Goal: Communication & Community: Connect with others

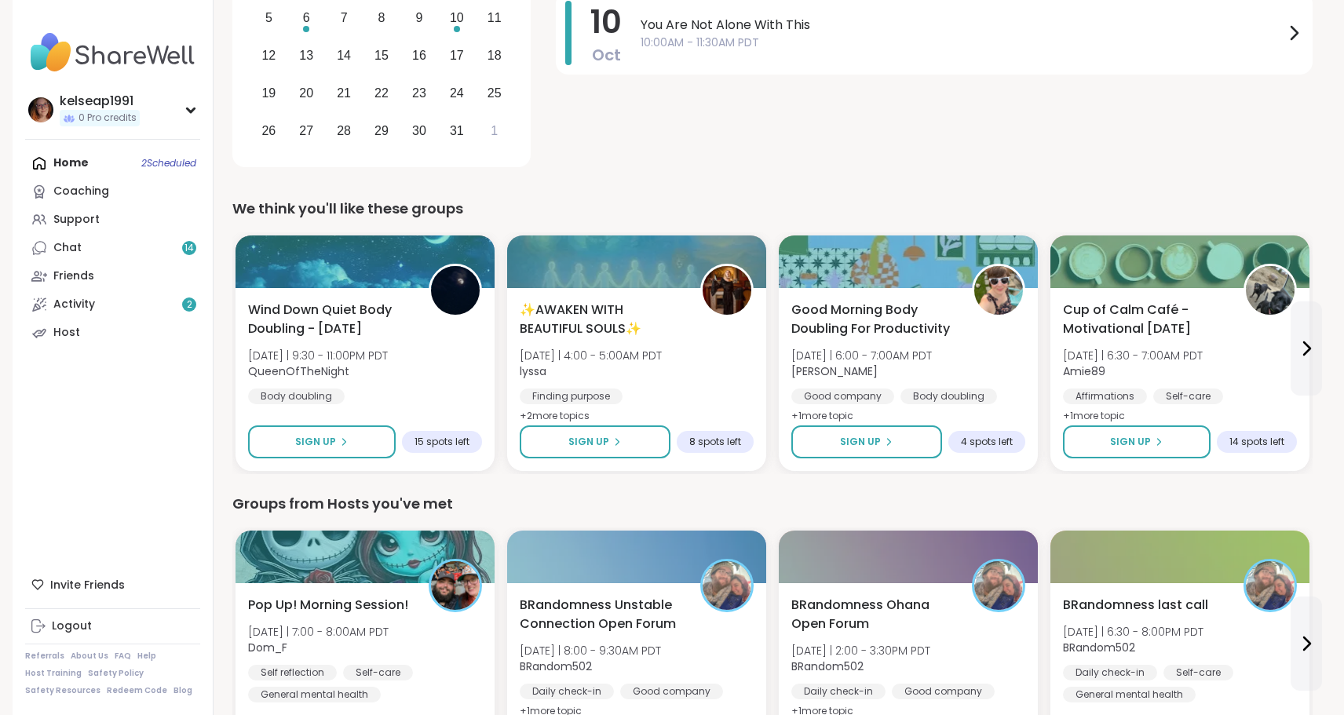
scroll to position [327, 0]
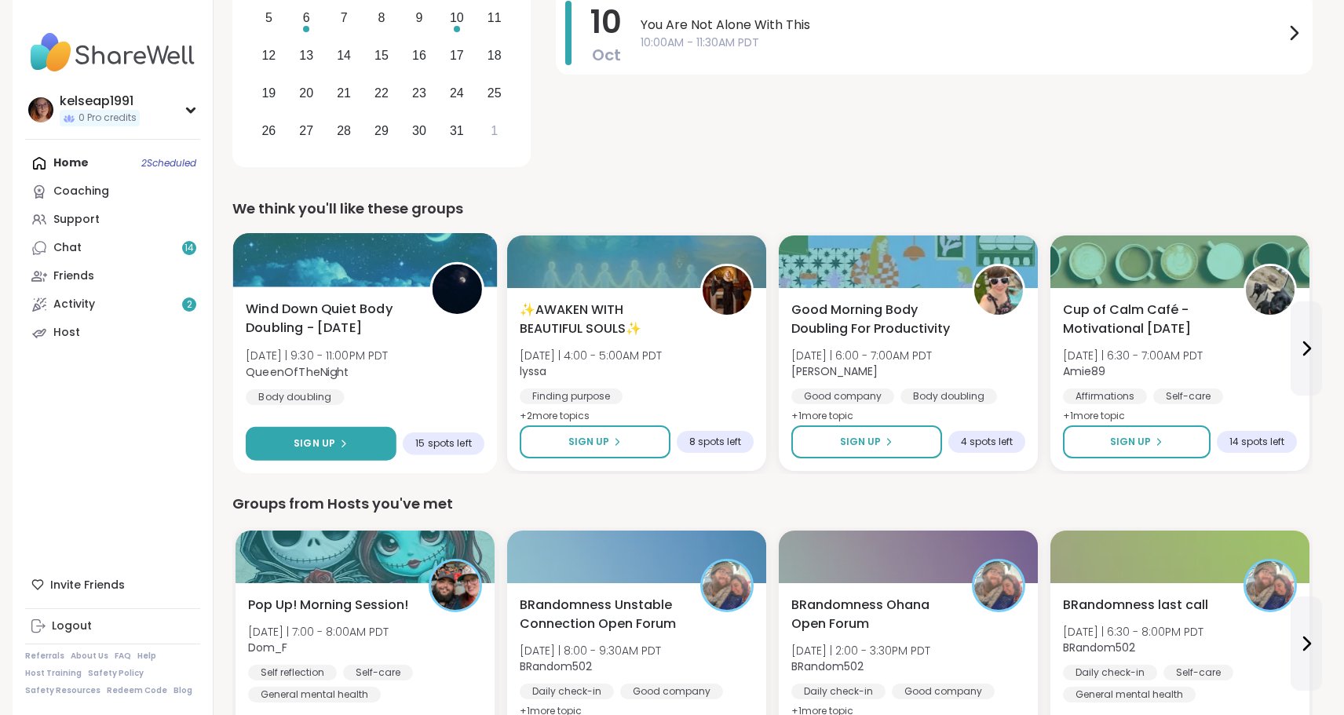
click at [338, 441] on icon at bounding box center [342, 443] width 9 height 9
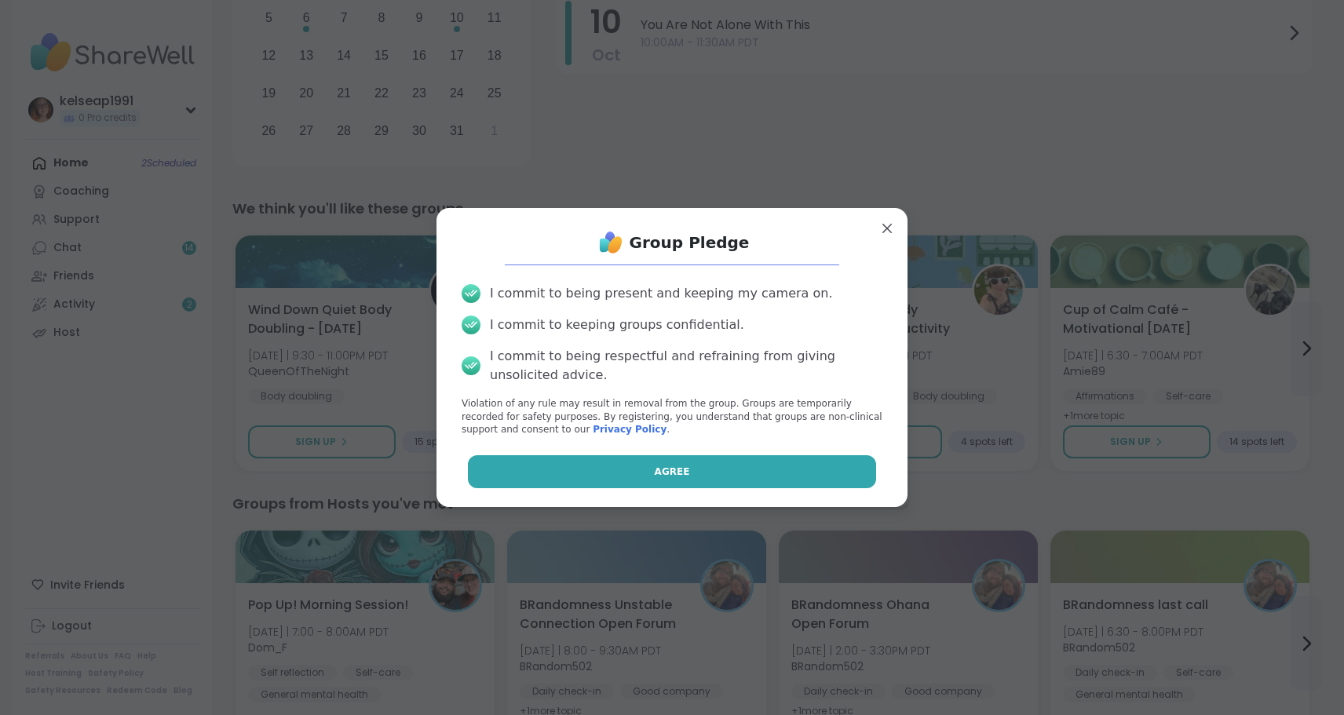
click at [774, 470] on button "Agree" at bounding box center [672, 471] width 409 height 33
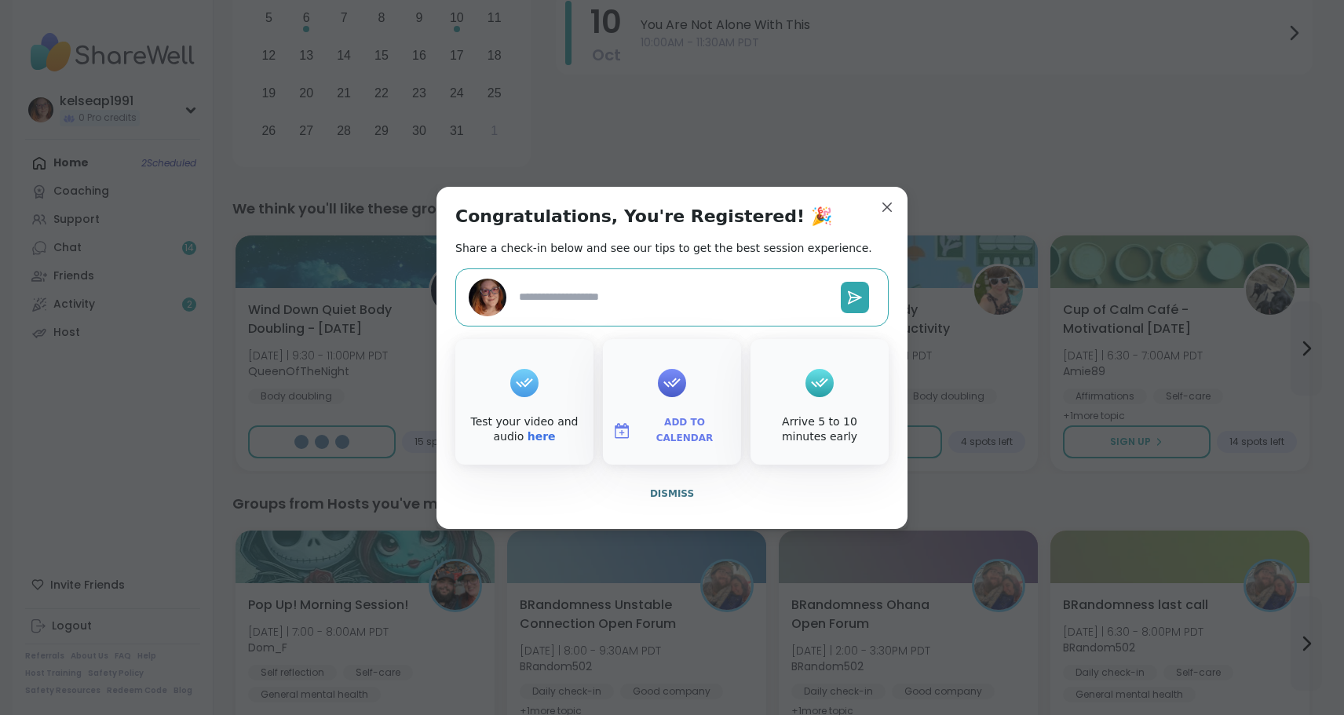
type textarea "*"
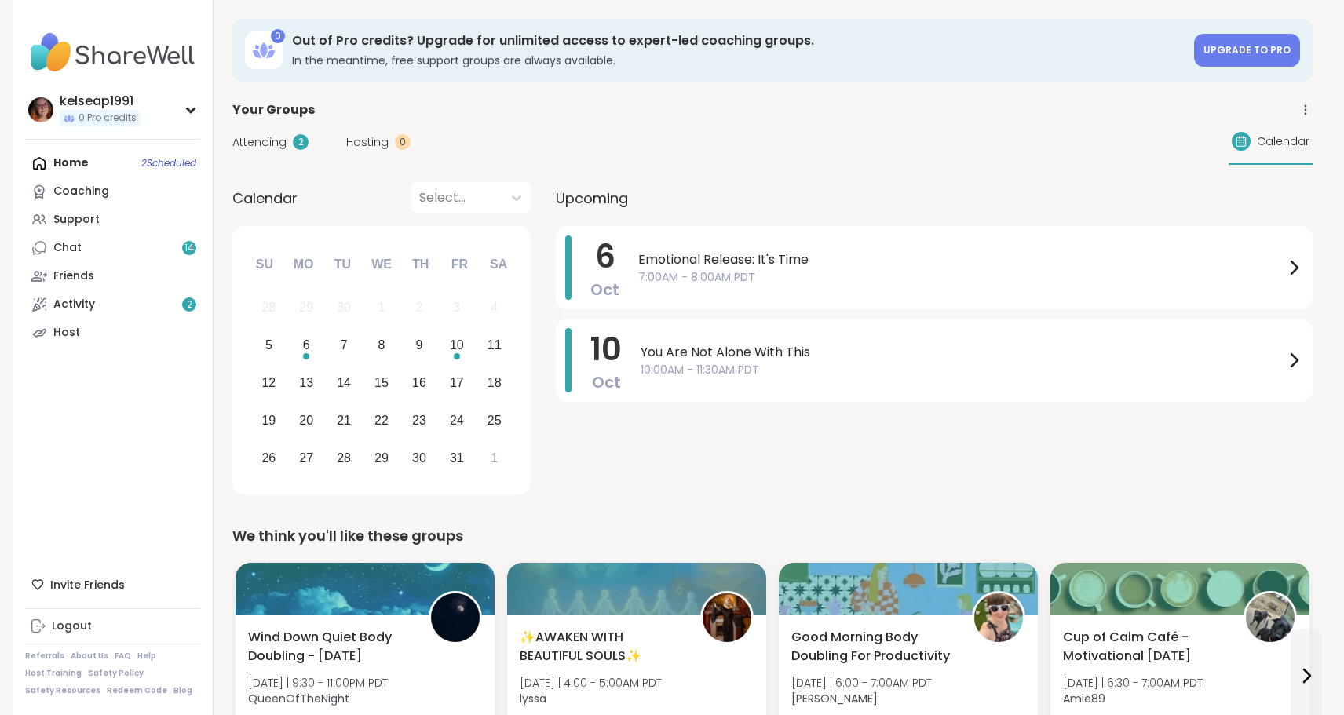
scroll to position [0, 0]
click at [140, 243] on link "Chat 14" at bounding box center [112, 248] width 175 height 28
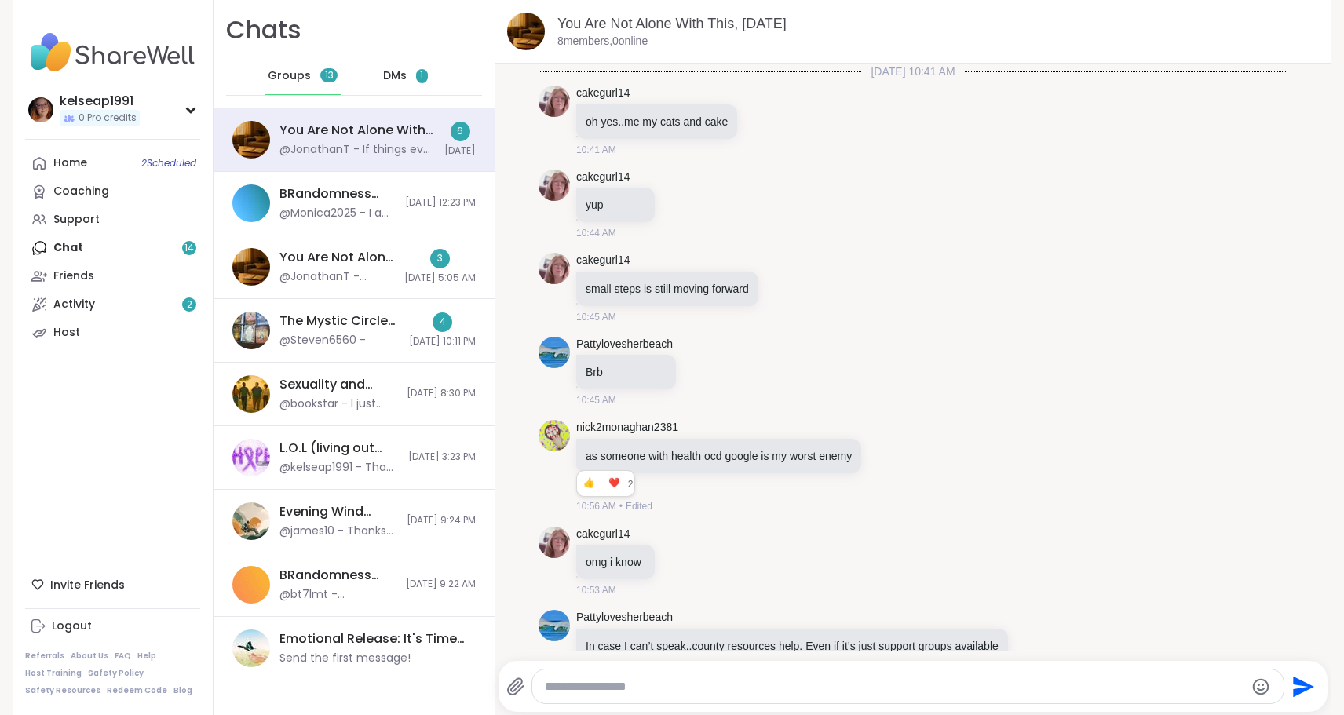
scroll to position [3049, 0]
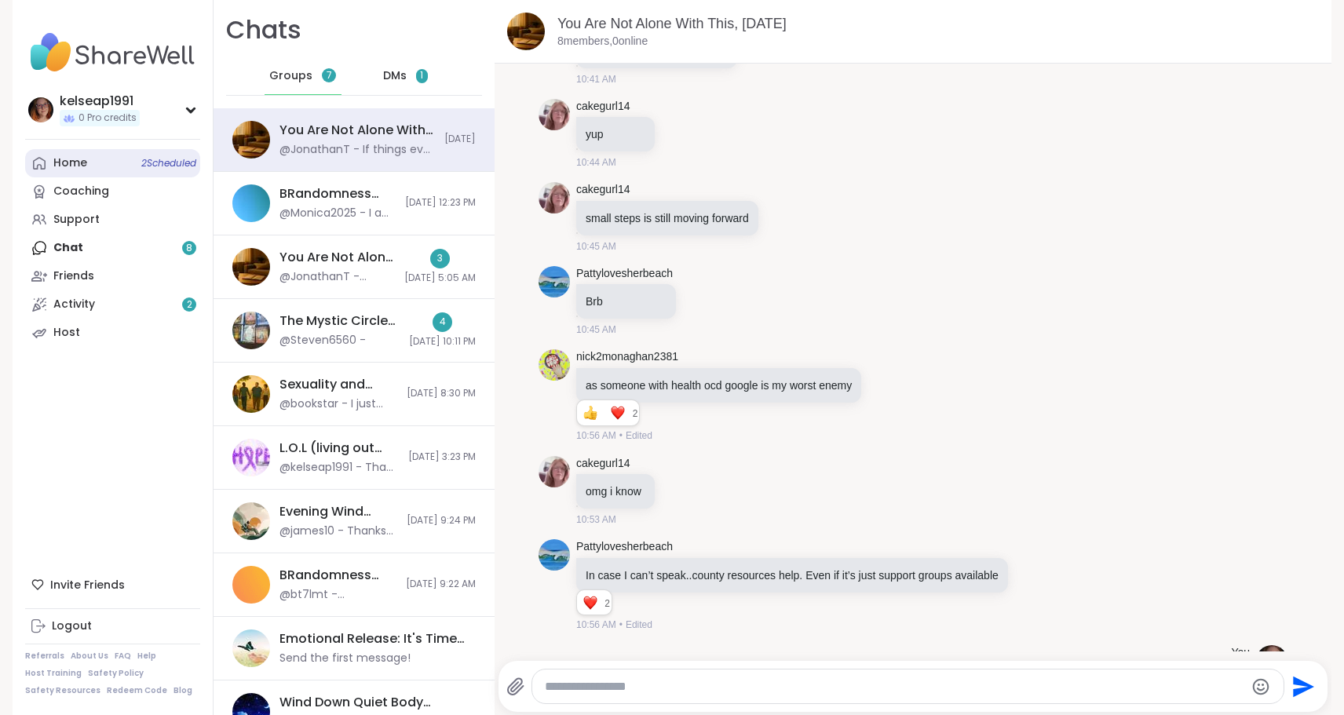
click at [121, 163] on link "Home 2 Scheduled" at bounding box center [112, 163] width 175 height 28
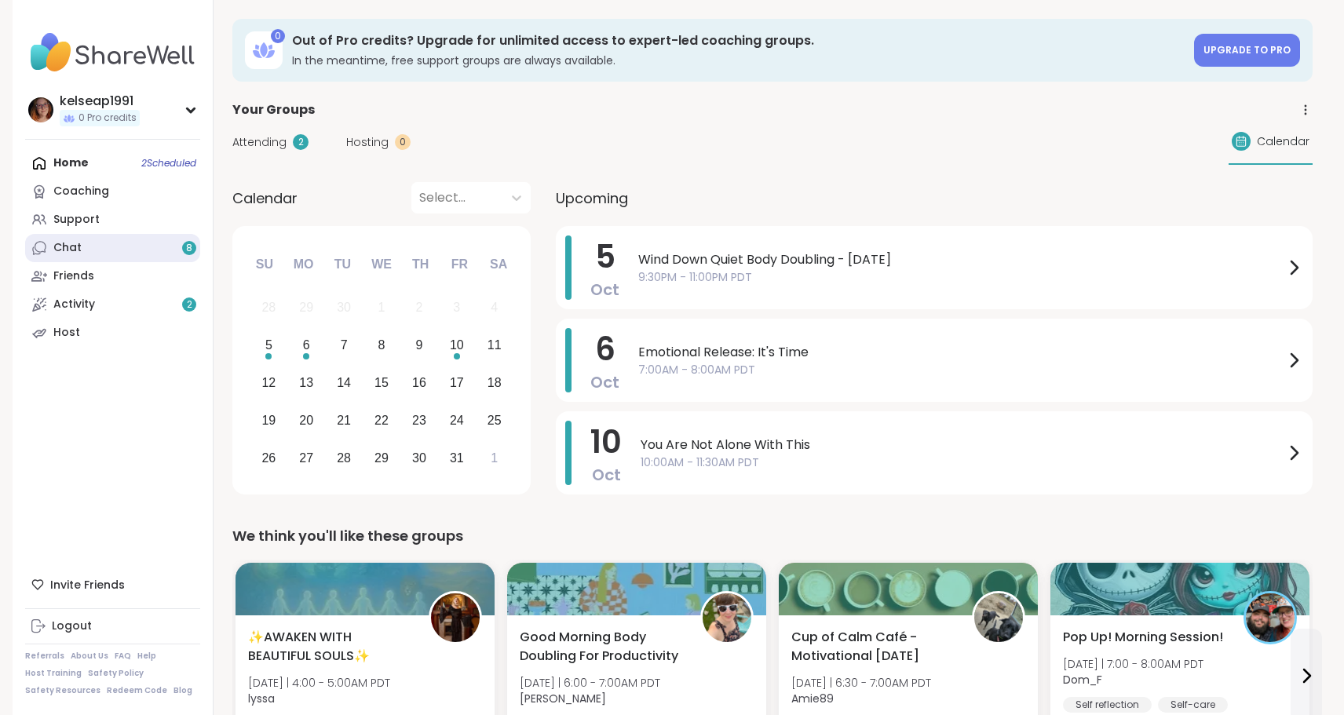
click at [140, 250] on link "Chat 8" at bounding box center [112, 248] width 175 height 28
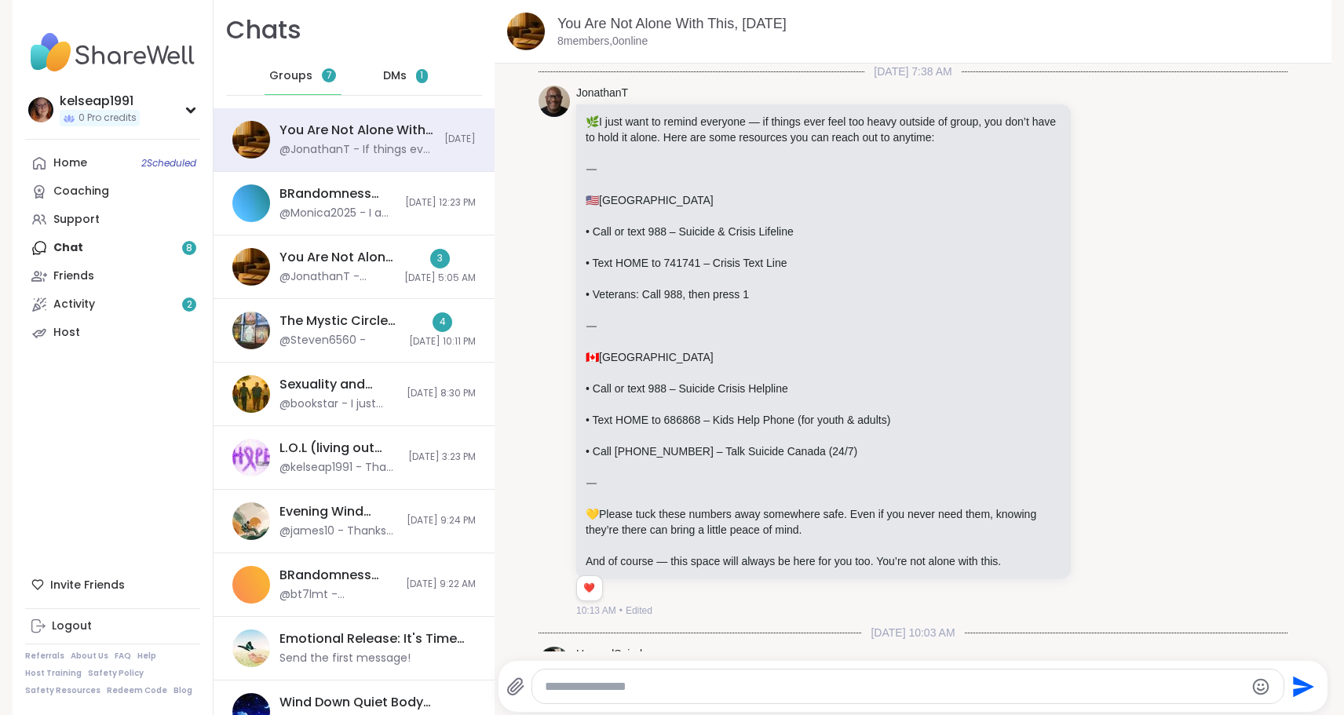
scroll to position [5973, 0]
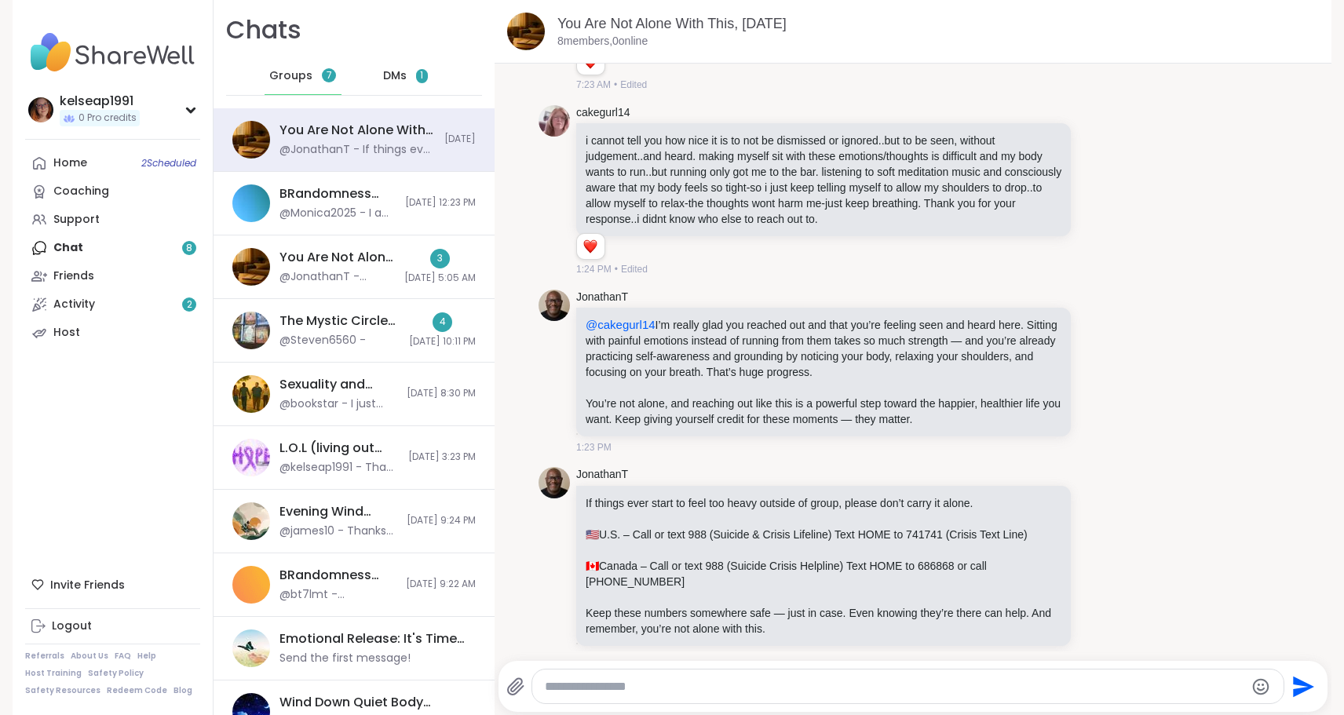
click at [393, 73] on span "DMs" at bounding box center [395, 76] width 24 height 16
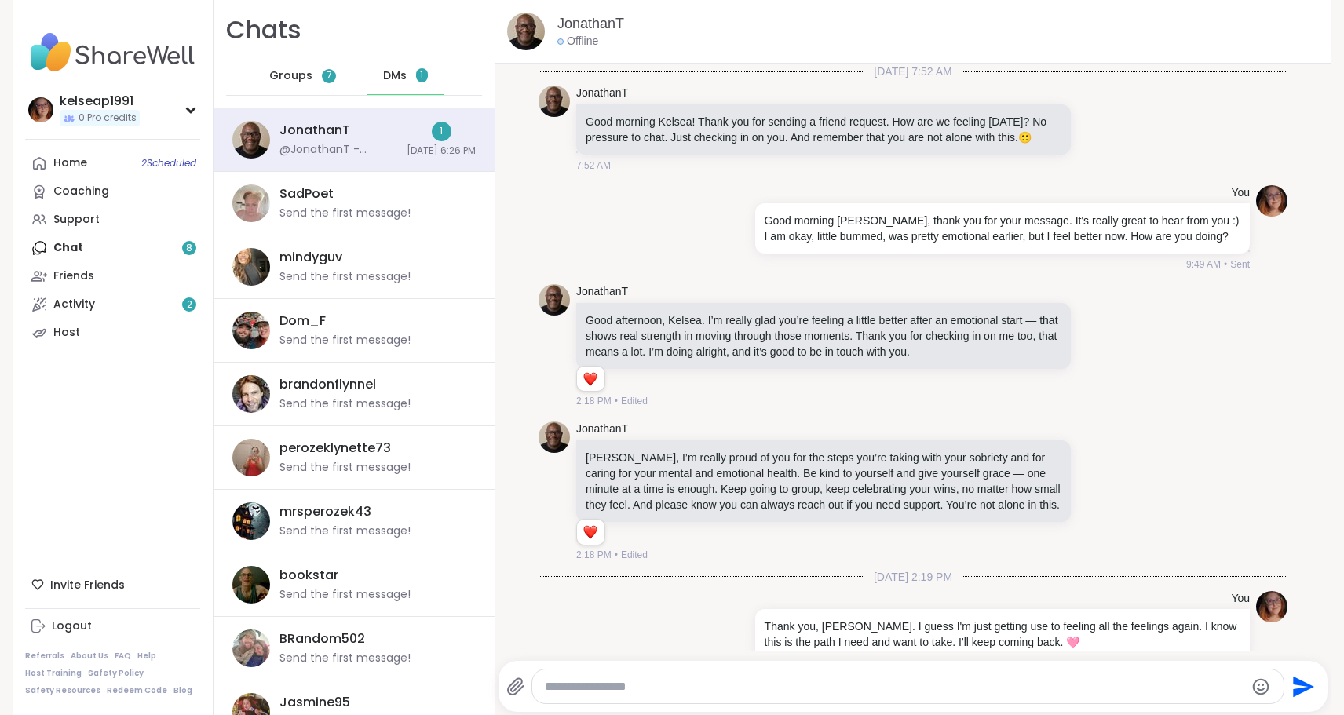
scroll to position [234, 0]
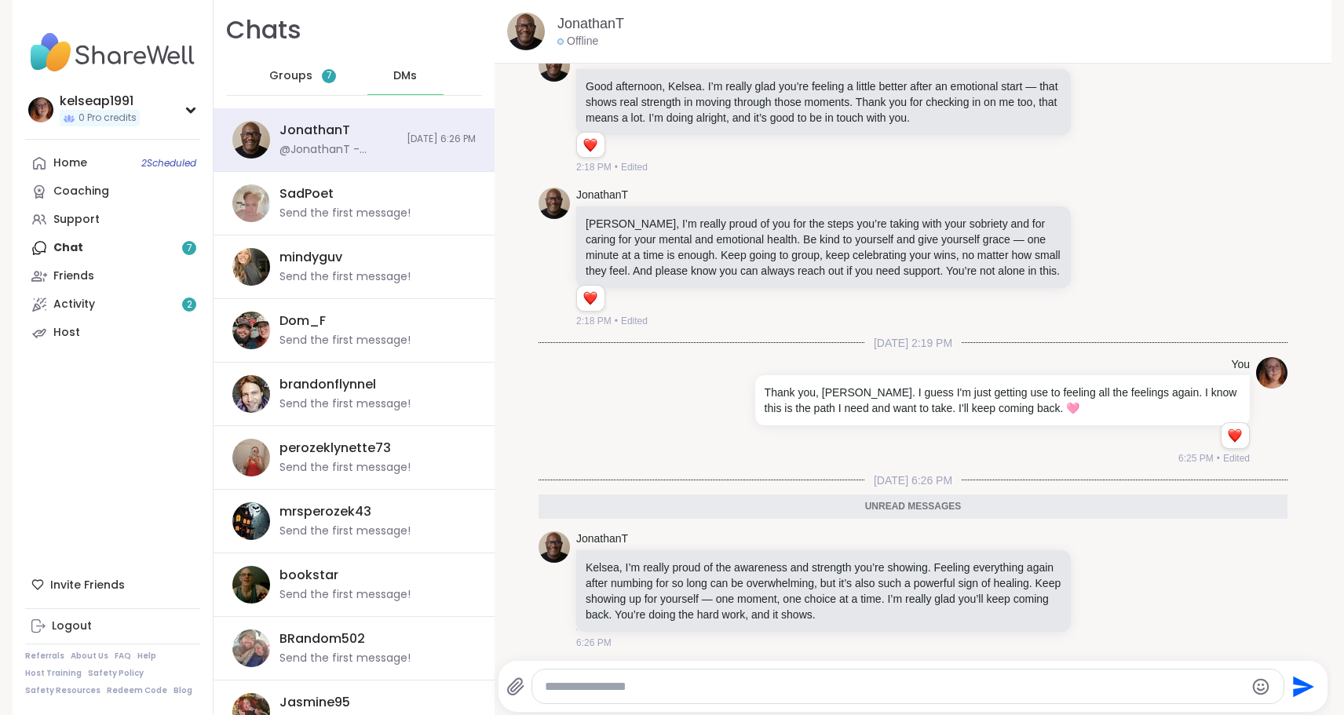
click at [718, 688] on textarea "Type your message" at bounding box center [894, 687] width 699 height 16
click at [716, 681] on textarea "Type your message" at bounding box center [894, 687] width 699 height 16
click at [1097, 588] on icon at bounding box center [1097, 588] width 0 height 0
click at [973, 558] on div "Select Reaction: Heart" at bounding box center [973, 565] width 14 height 14
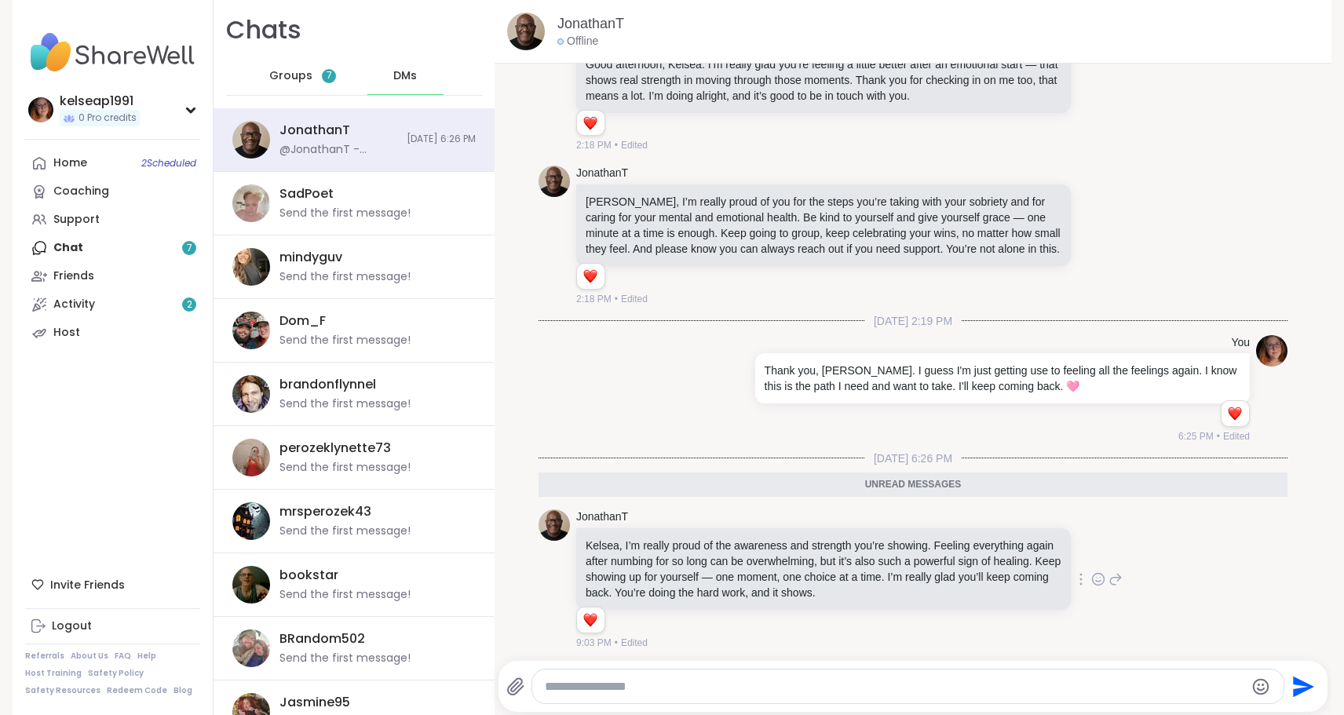
click at [897, 687] on textarea "Type your message" at bounding box center [894, 687] width 699 height 16
type textarea "**********"
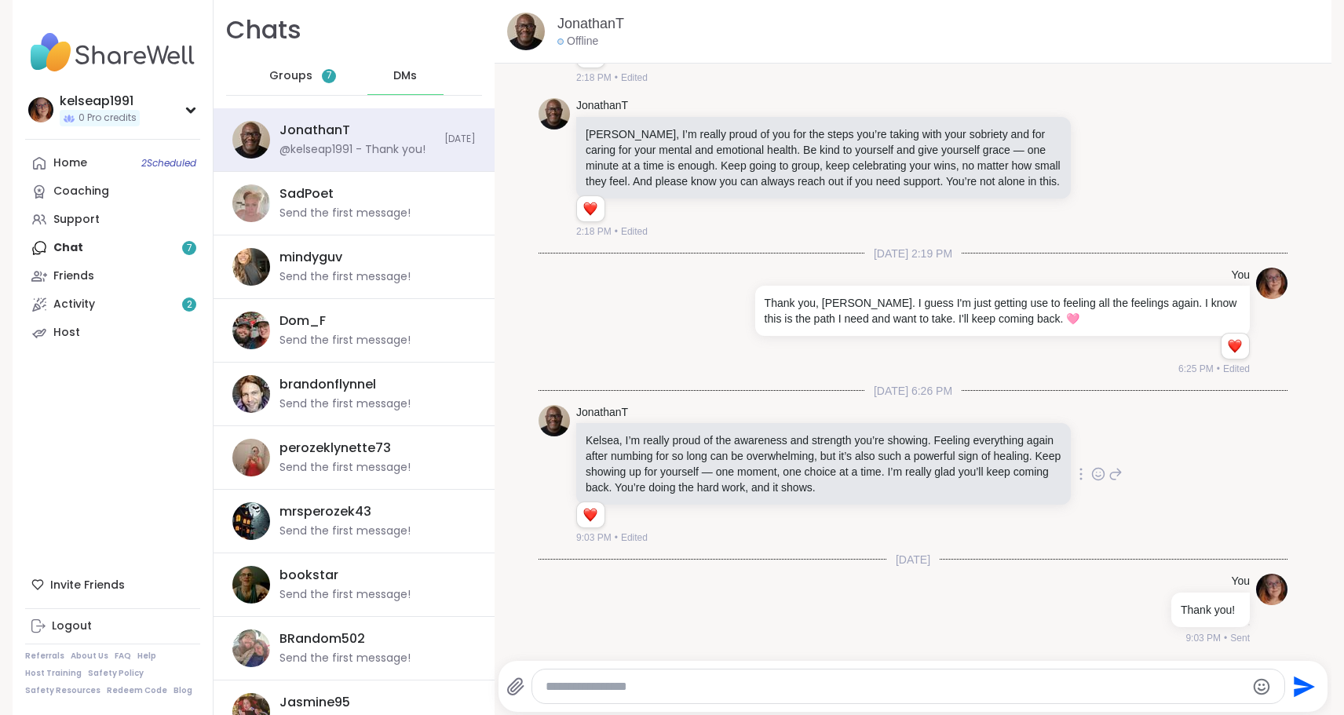
scroll to position [318, 0]
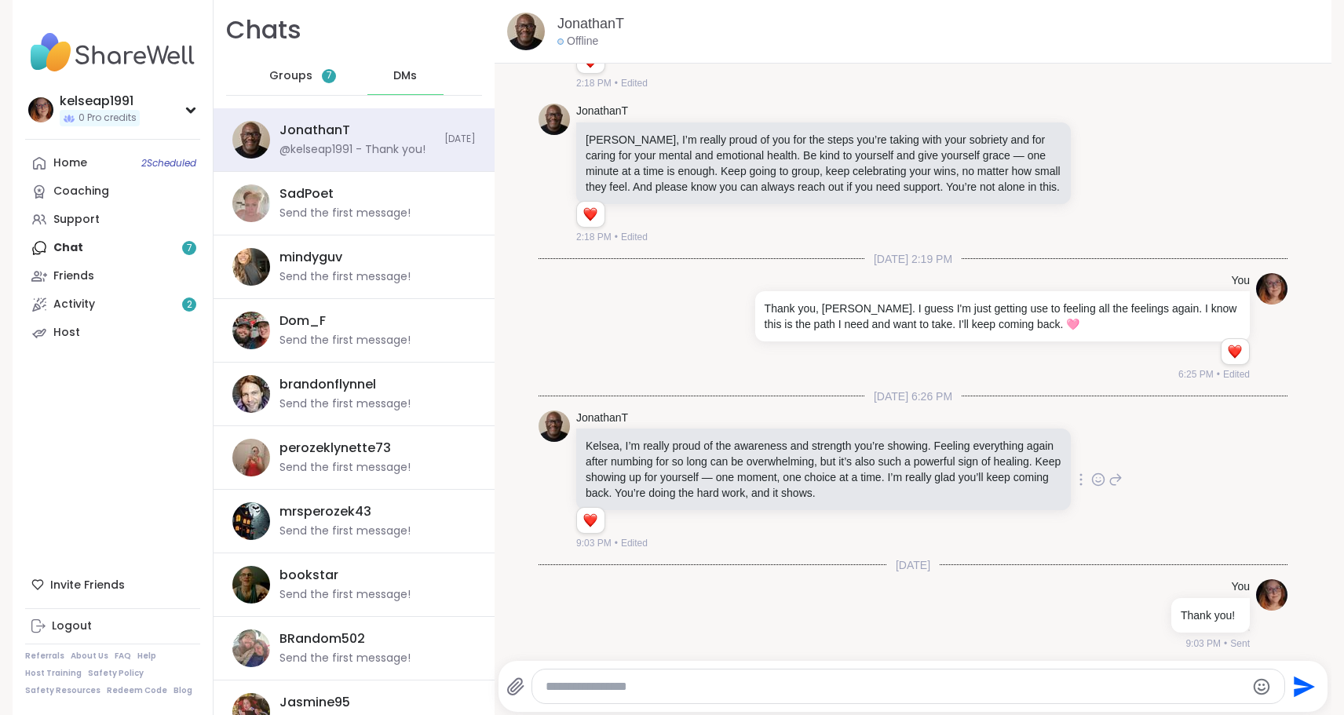
click at [294, 73] on span "Groups" at bounding box center [290, 76] width 43 height 16
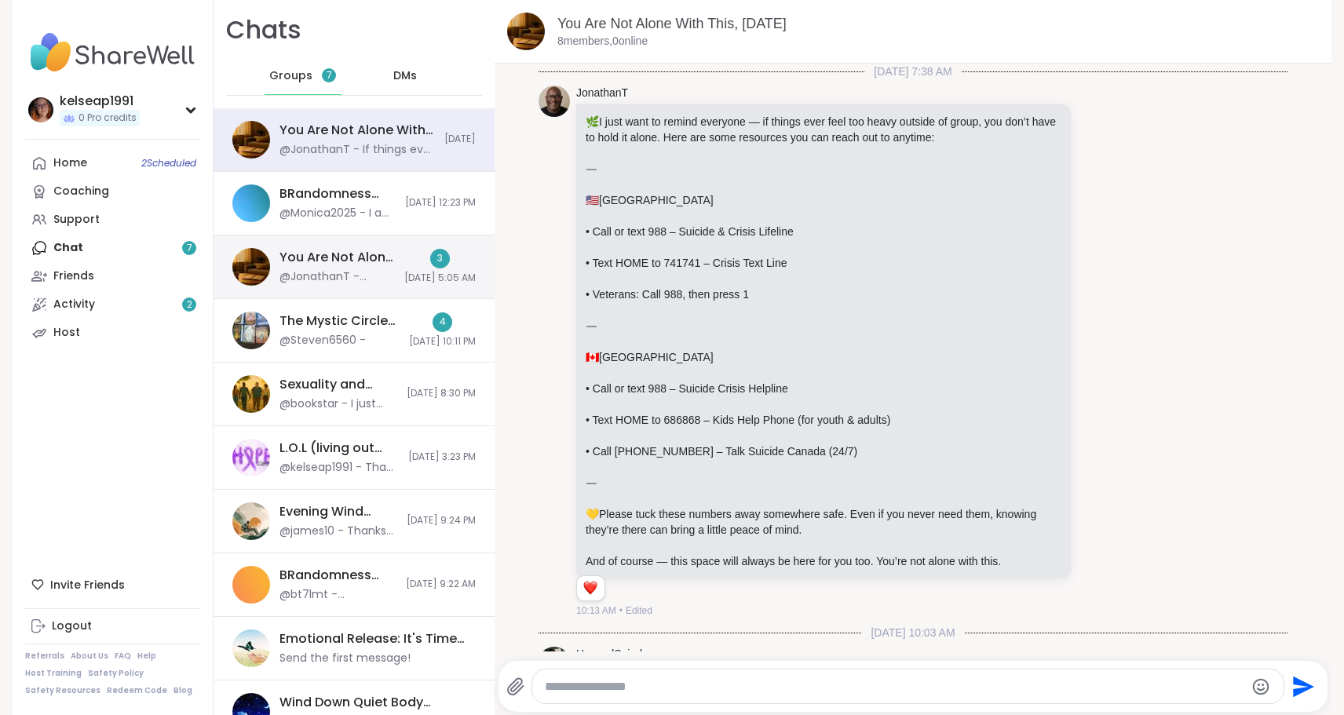
scroll to position [5973, 0]
